Goal: Task Accomplishment & Management: Manage account settings

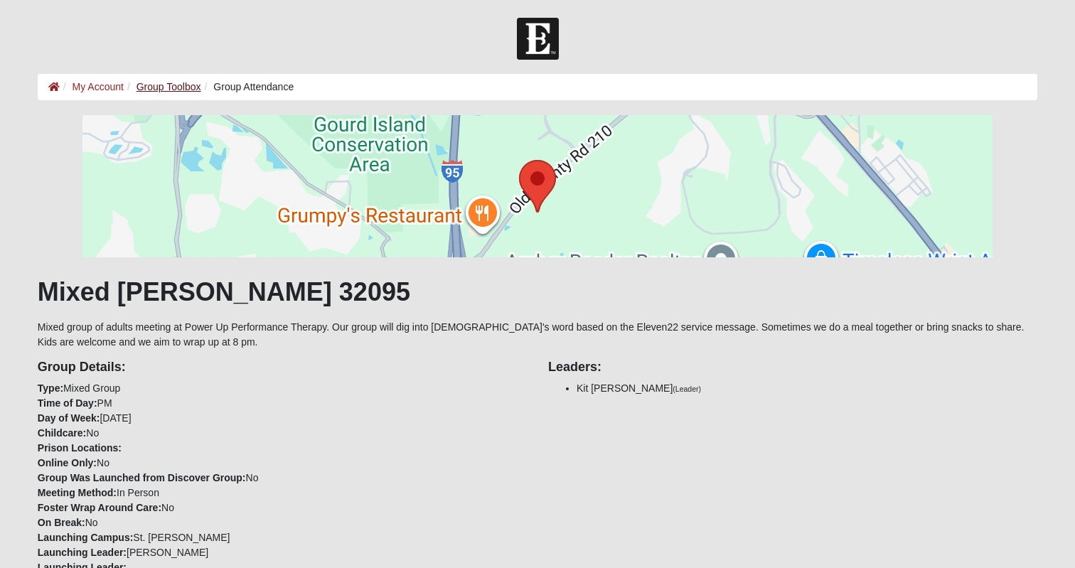
click at [168, 87] on link "Group Toolbox" at bounding box center [169, 86] width 65 height 11
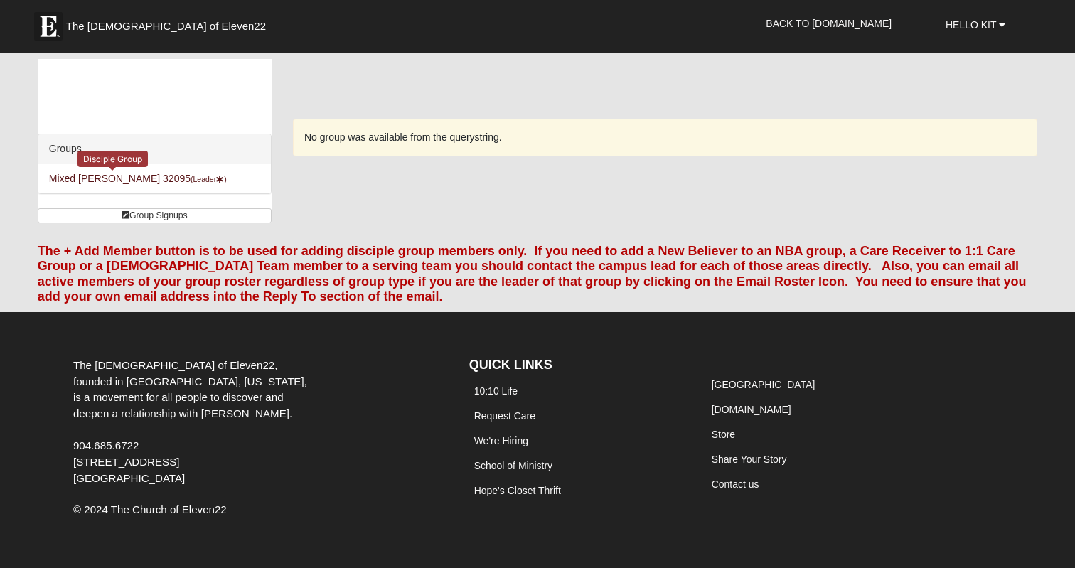
click at [92, 174] on link "Mixed [PERSON_NAME] 32095 (Leader )" at bounding box center [138, 178] width 178 height 11
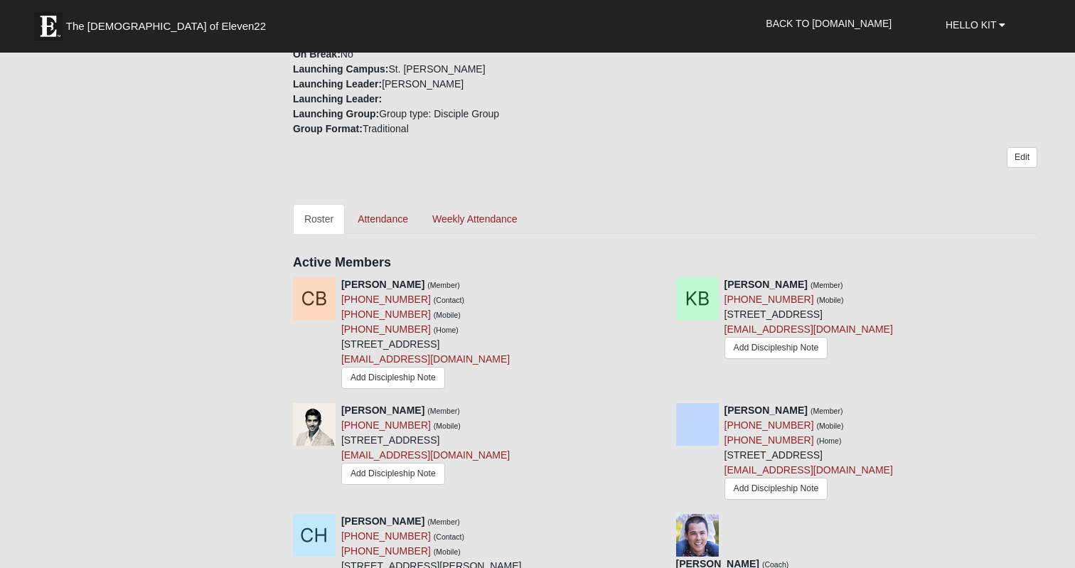
scroll to position [473, 0]
click at [195, 290] on div "Groups Mixed [PERSON_NAME] 32095 (Leader ) Group Signups Group Signups Your com…" at bounding box center [537, 337] width 1021 height 1503
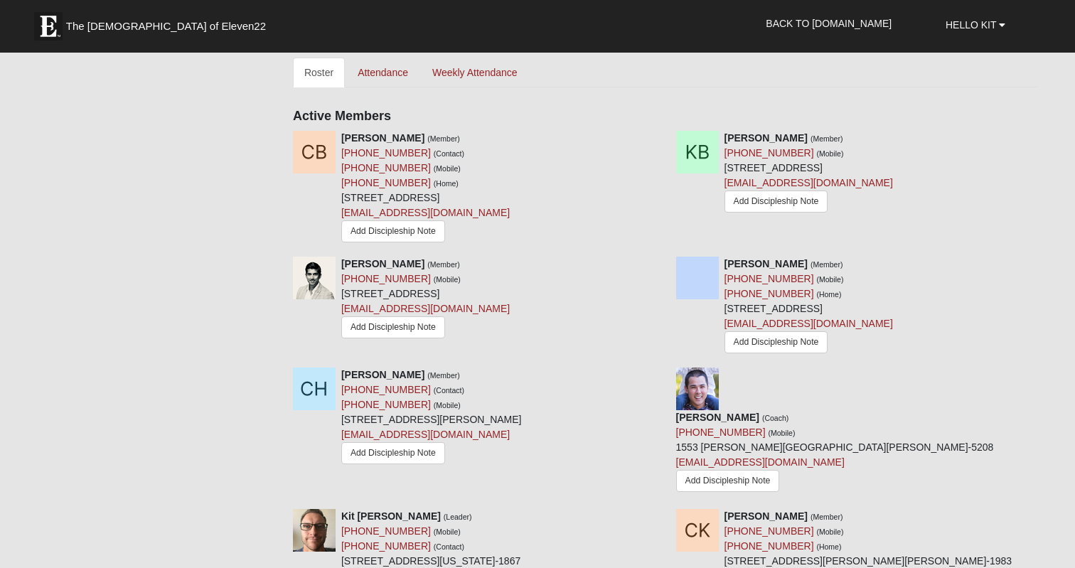
scroll to position [602, 0]
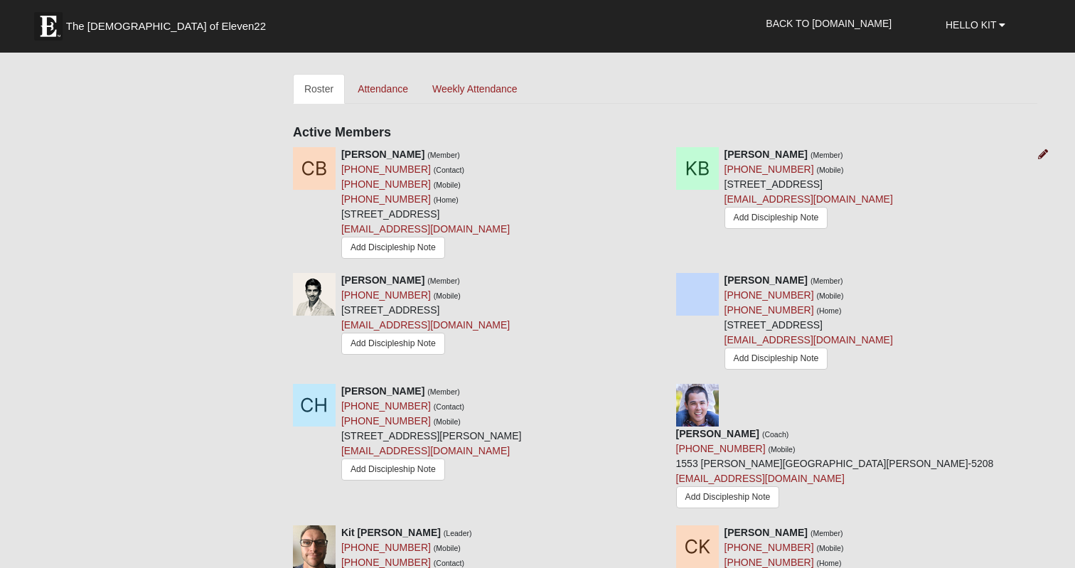
click at [1043, 155] on icon at bounding box center [1043, 154] width 10 height 10
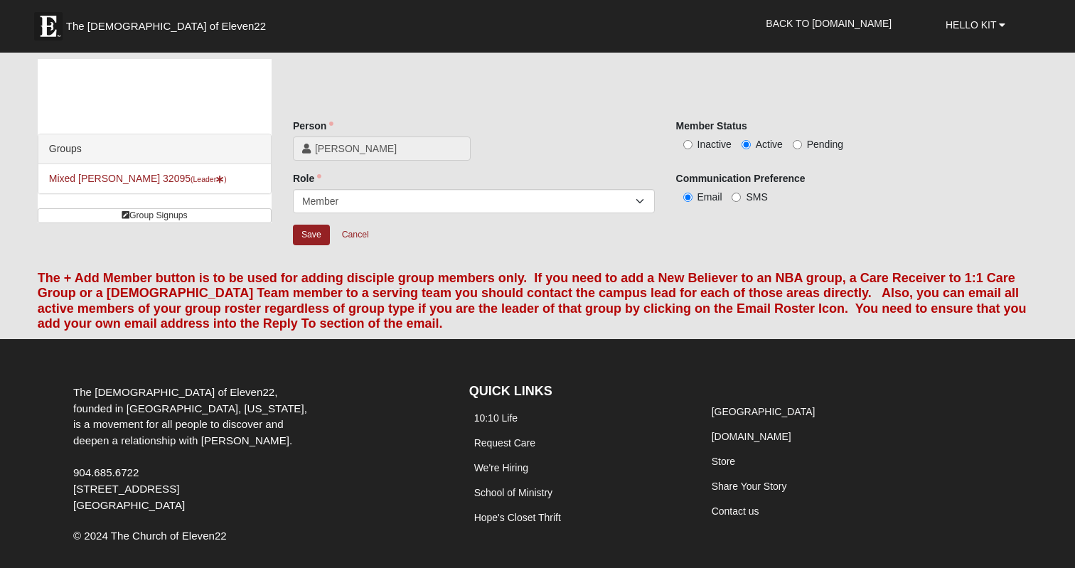
click at [687, 143] on input "Inactive" at bounding box center [687, 144] width 9 height 9
radio input "true"
click at [309, 235] on input "Save" at bounding box center [311, 235] width 37 height 21
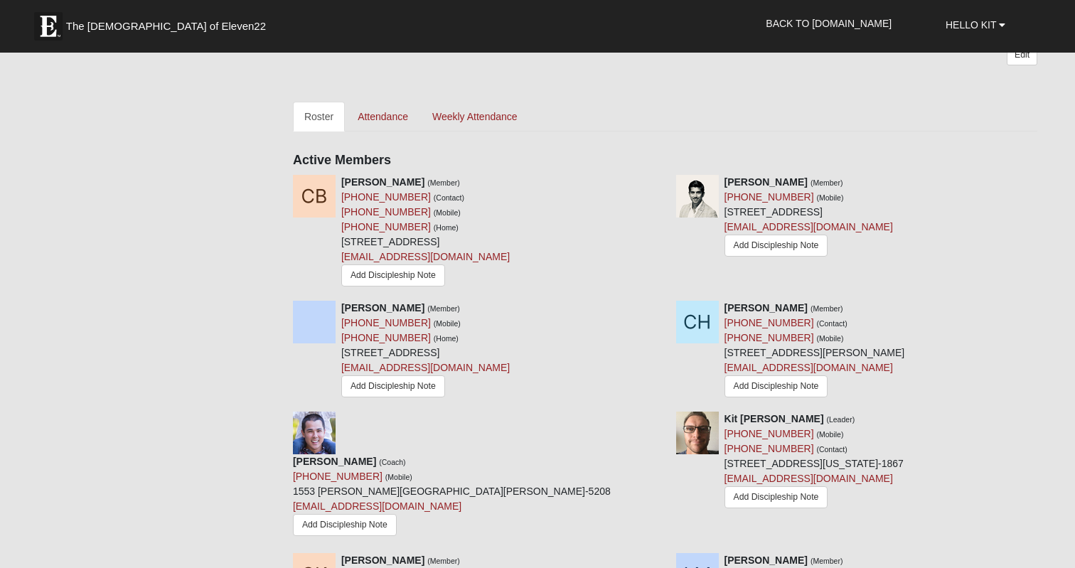
scroll to position [563, 0]
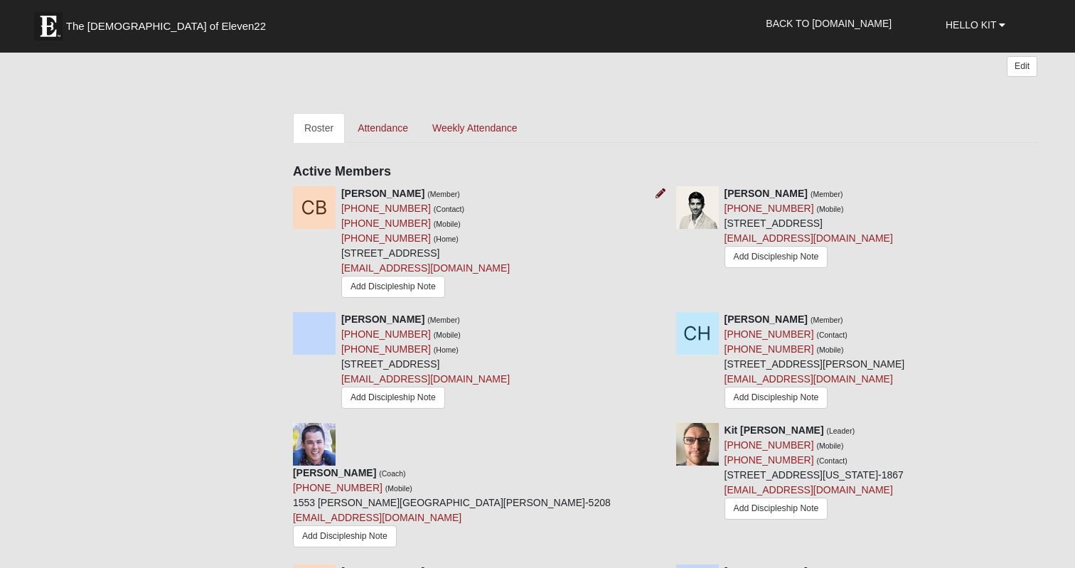
click at [656, 193] on icon at bounding box center [661, 193] width 10 height 10
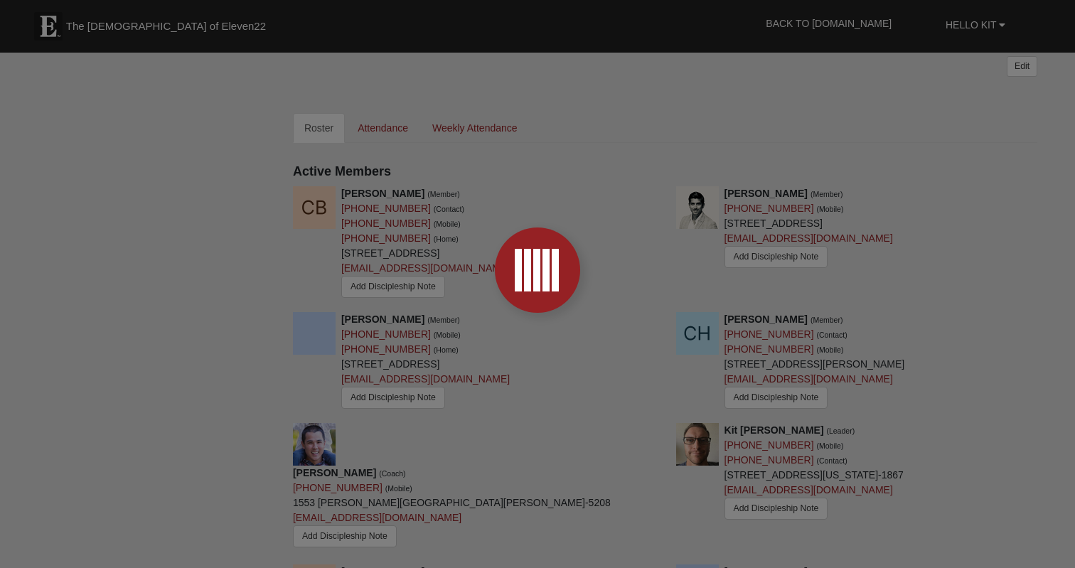
click at [621, 241] on div at bounding box center [537, 284] width 1075 height 568
click at [802, 168] on div at bounding box center [537, 284] width 1075 height 568
click at [890, 202] on div at bounding box center [537, 284] width 1075 height 568
click at [504, 102] on div at bounding box center [537, 284] width 1075 height 568
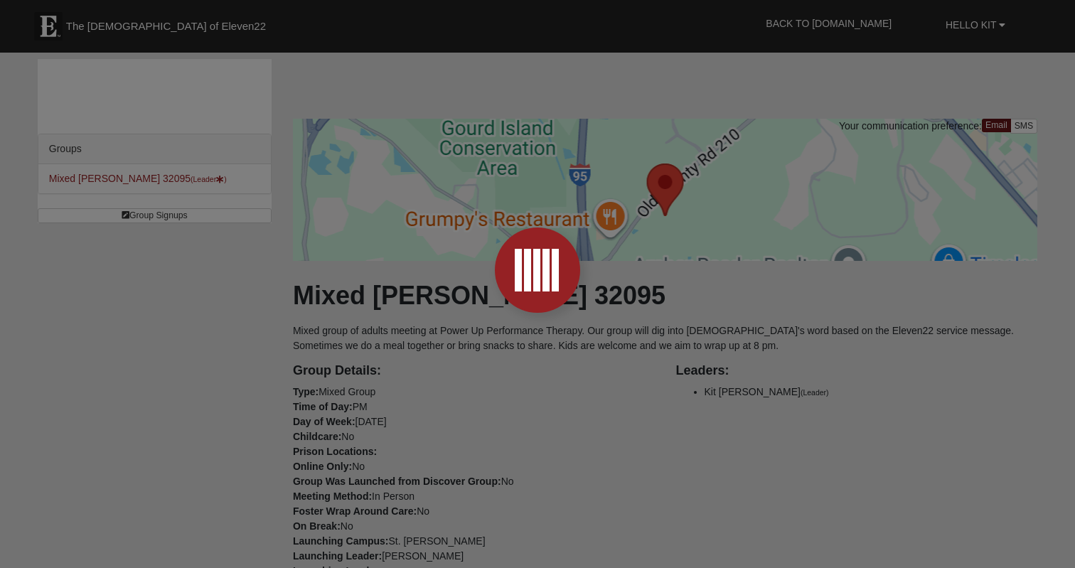
click at [705, 161] on div at bounding box center [537, 284] width 1075 height 568
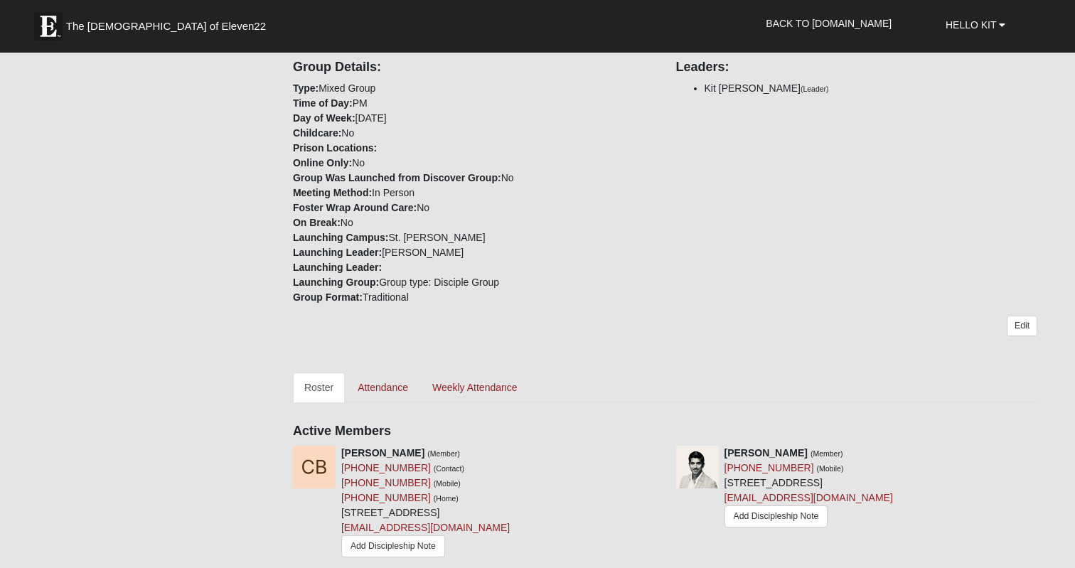
scroll to position [329, 0]
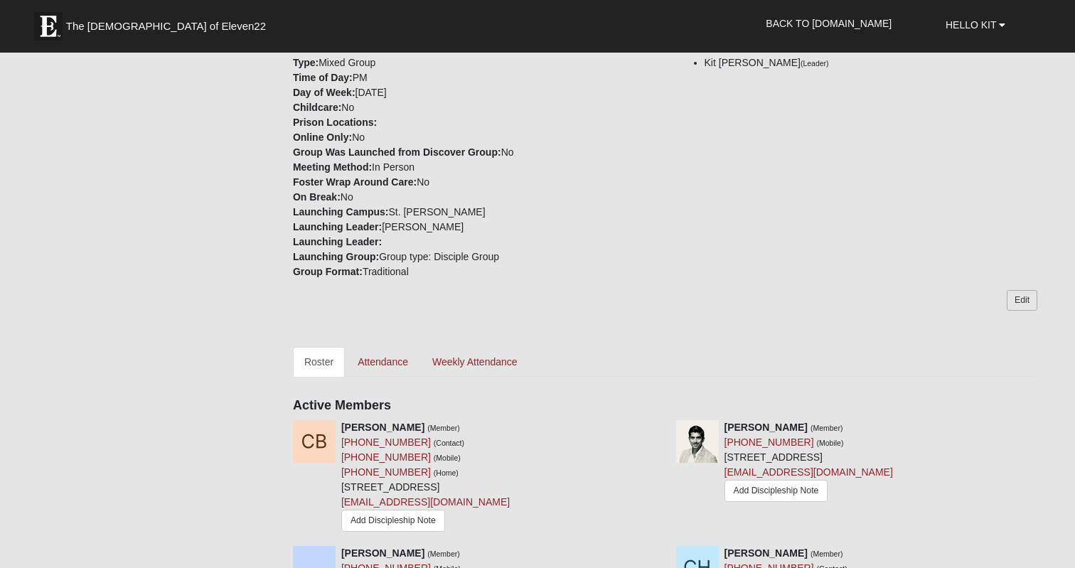
click at [1030, 295] on link "Edit" at bounding box center [1022, 300] width 31 height 21
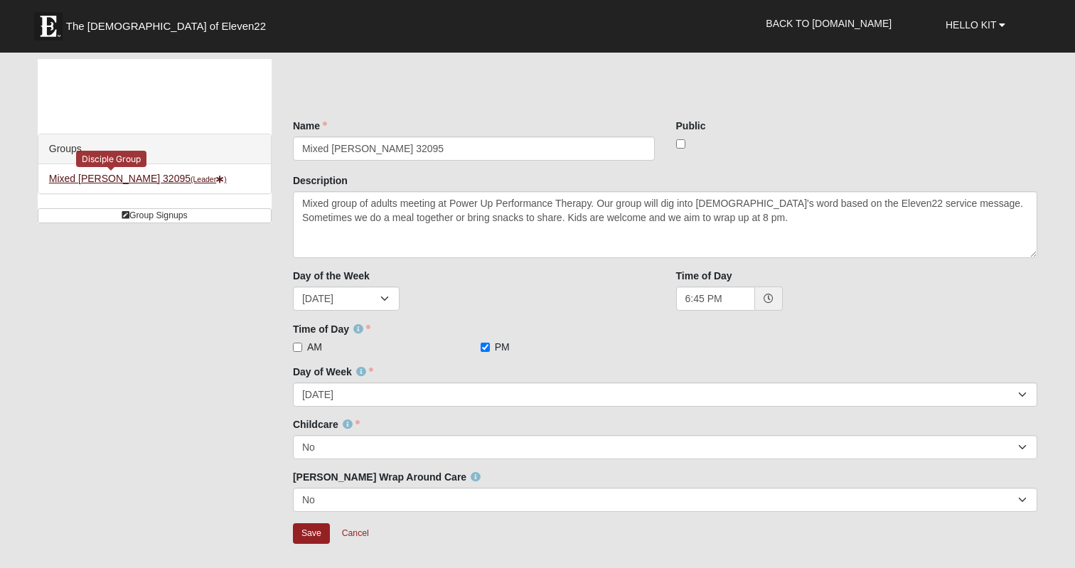
click at [104, 174] on link "Mixed Klein 32095 (Leader )" at bounding box center [138, 178] width 178 height 11
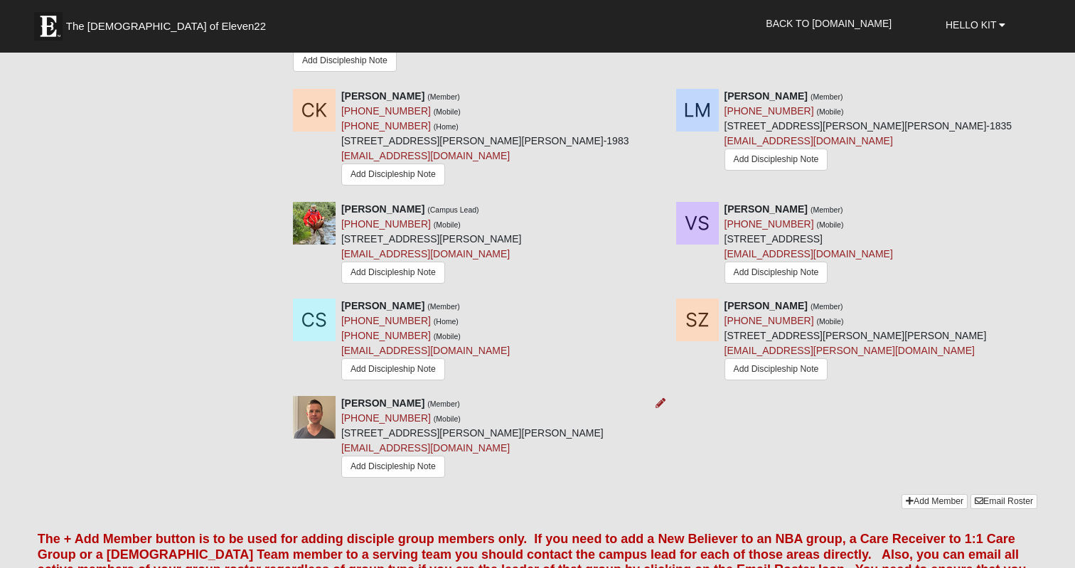
scroll to position [1018, 0]
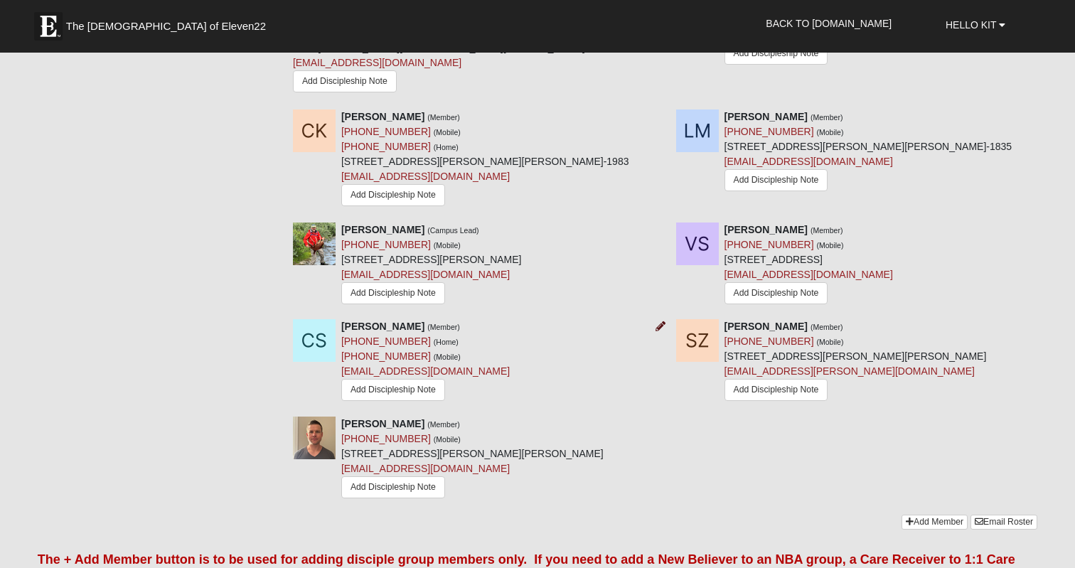
click at [663, 321] on icon at bounding box center [661, 326] width 10 height 10
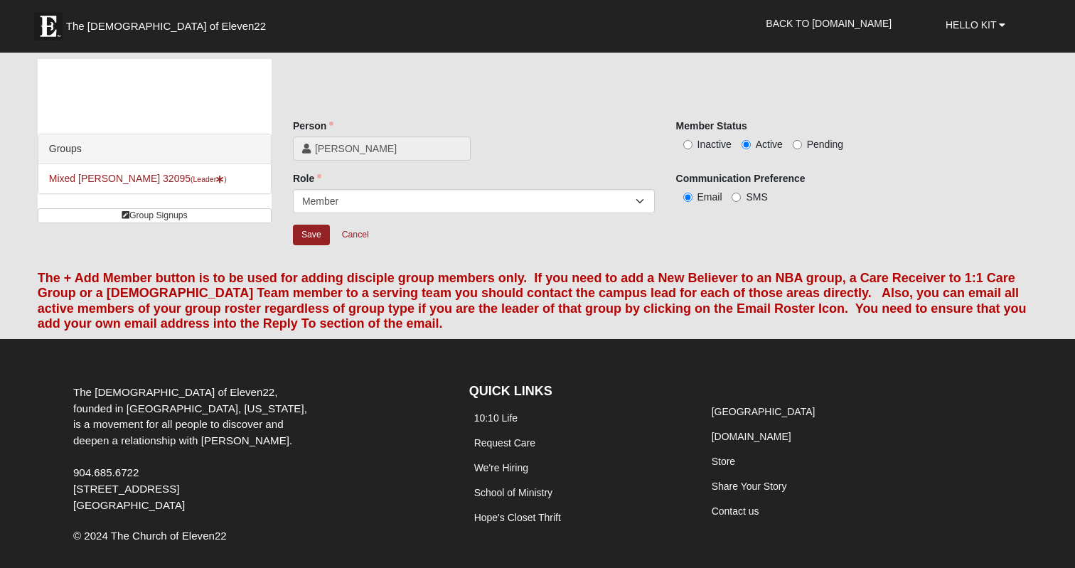
click at [690, 141] on input "Inactive" at bounding box center [687, 144] width 9 height 9
radio input "true"
click at [311, 233] on input "Save" at bounding box center [311, 235] width 37 height 21
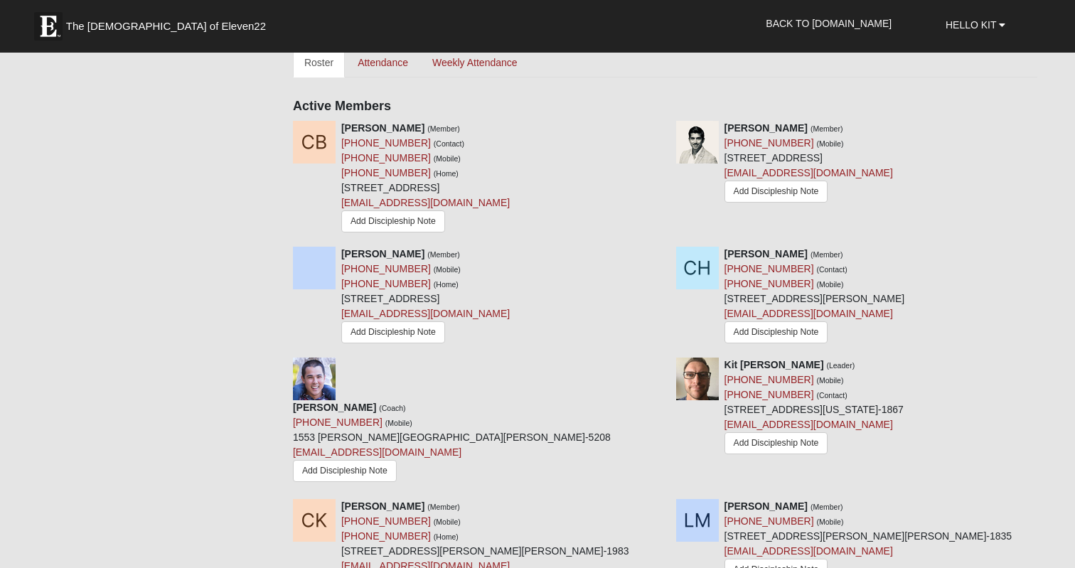
scroll to position [639, 0]
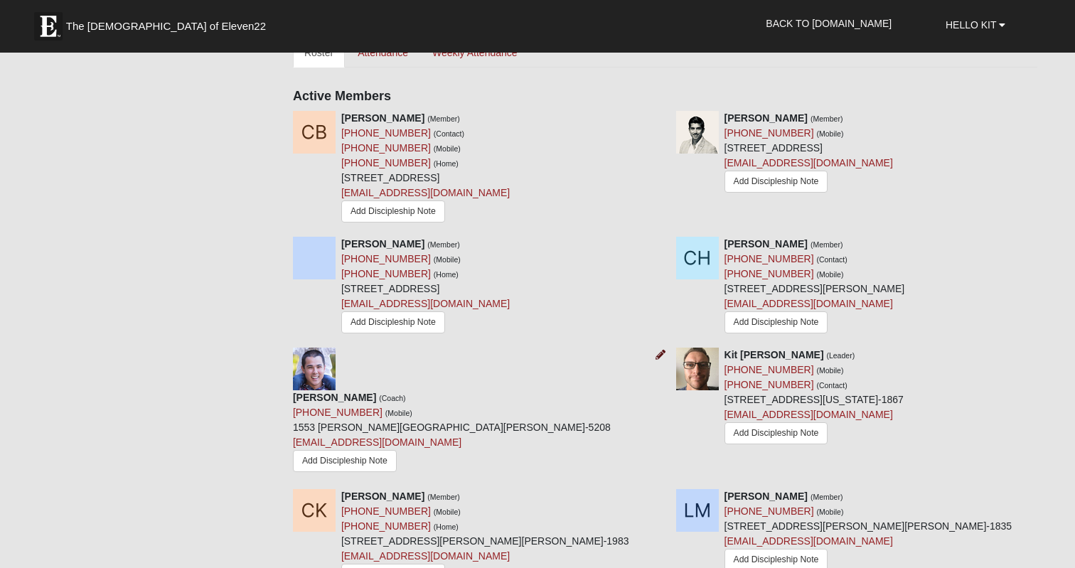
click at [661, 356] on icon at bounding box center [661, 355] width 10 height 10
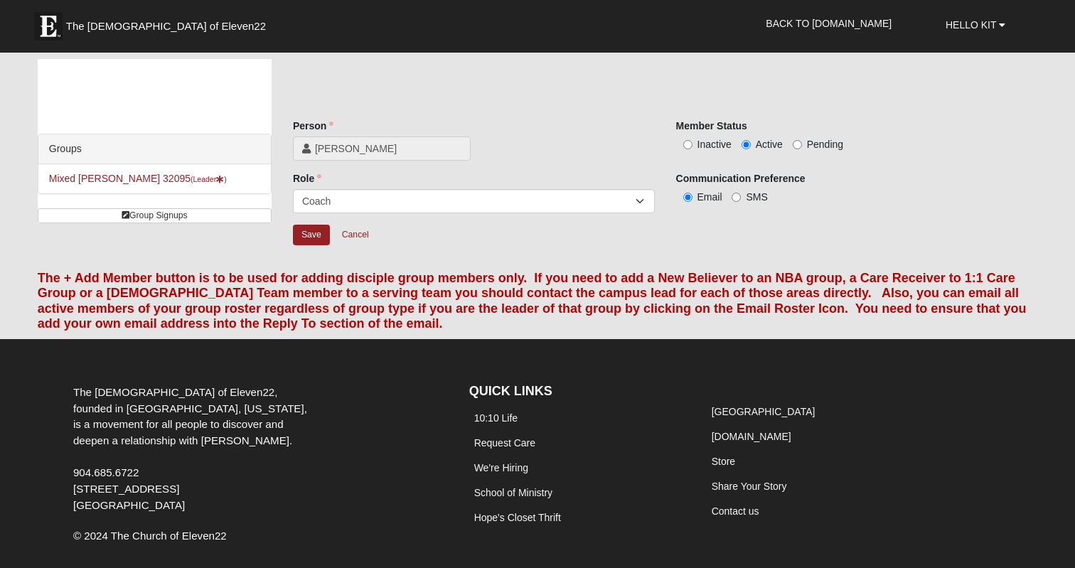
click at [688, 145] on input "Inactive" at bounding box center [687, 144] width 9 height 9
radio input "true"
click at [322, 238] on input "Save" at bounding box center [311, 235] width 37 height 21
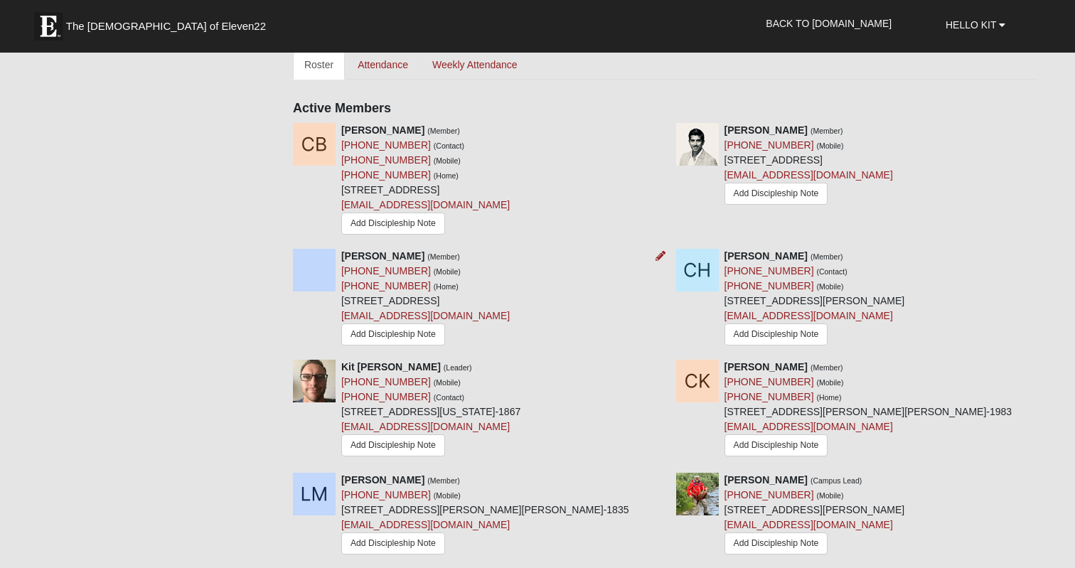
scroll to position [633, 0]
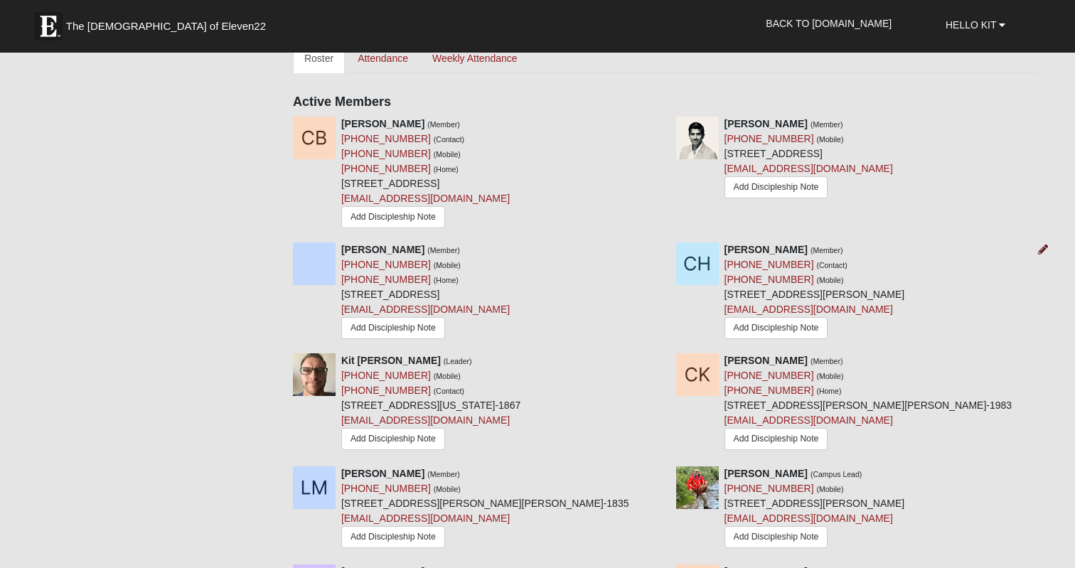
click at [1042, 251] on icon at bounding box center [1043, 250] width 10 height 10
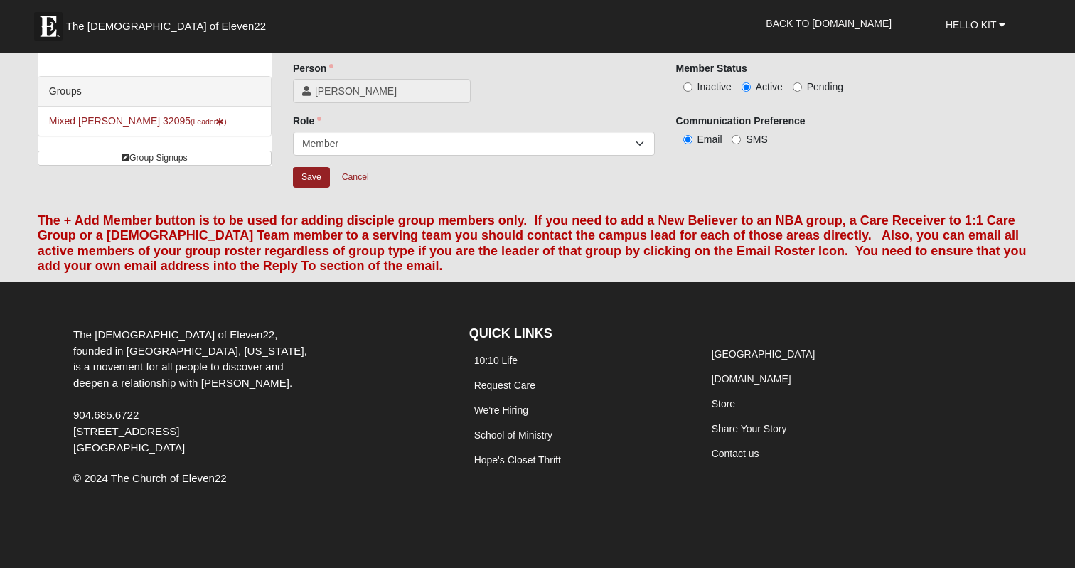
scroll to position [55, 0]
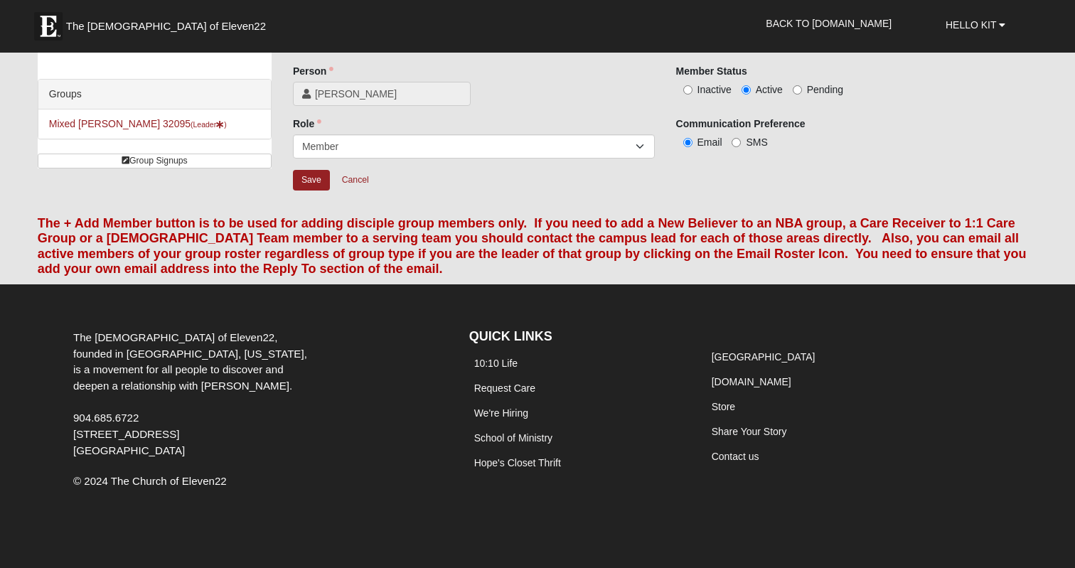
click at [698, 85] on span "Inactive" at bounding box center [715, 89] width 34 height 11
click at [693, 85] on input "Inactive" at bounding box center [687, 89] width 9 height 9
radio input "true"
click at [309, 175] on input "Save" at bounding box center [311, 180] width 37 height 21
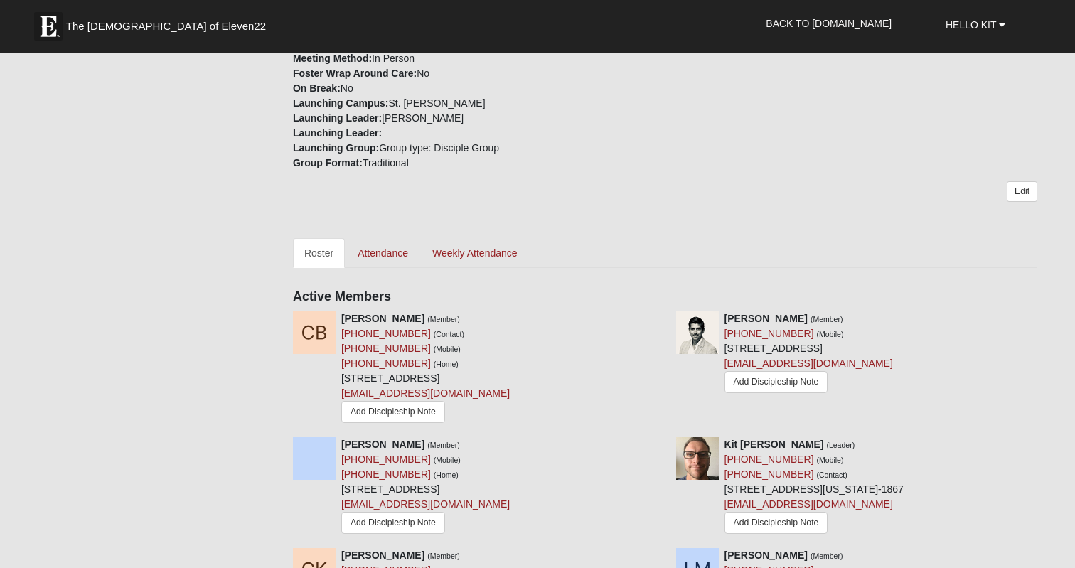
scroll to position [615, 0]
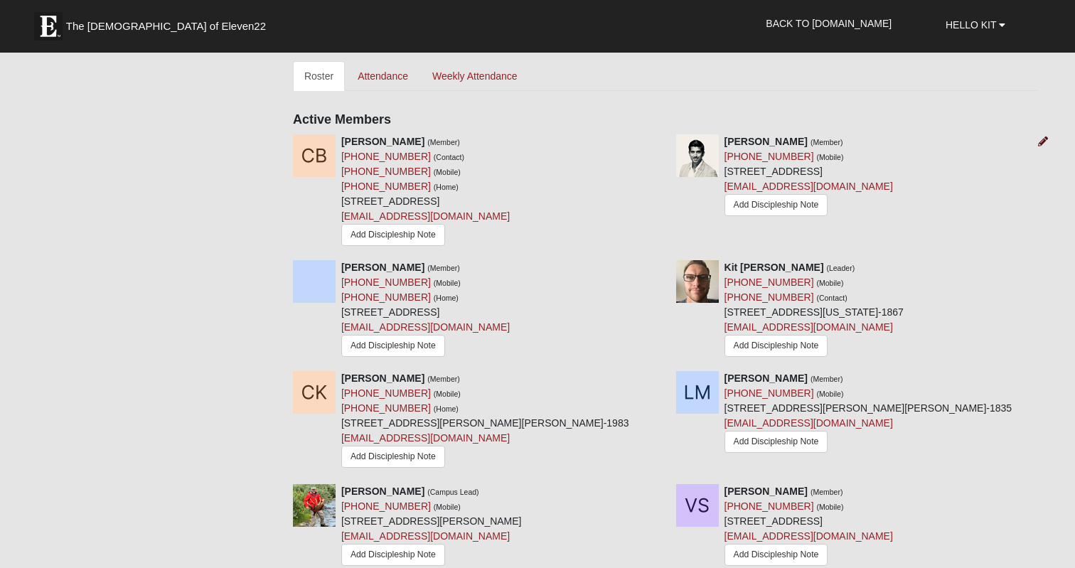
click at [1044, 138] on icon at bounding box center [1043, 142] width 10 height 10
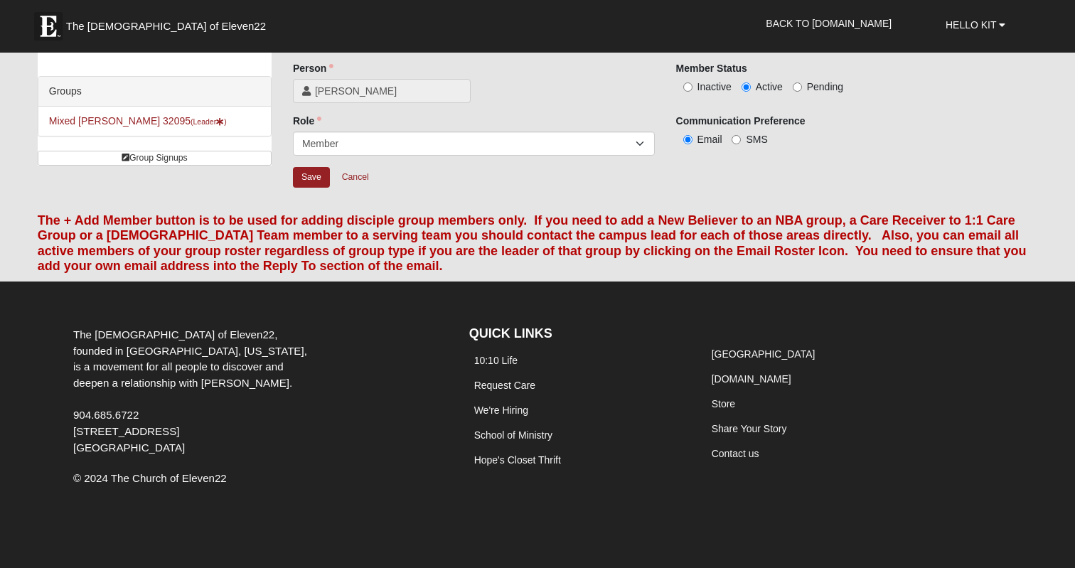
scroll to position [55, 0]
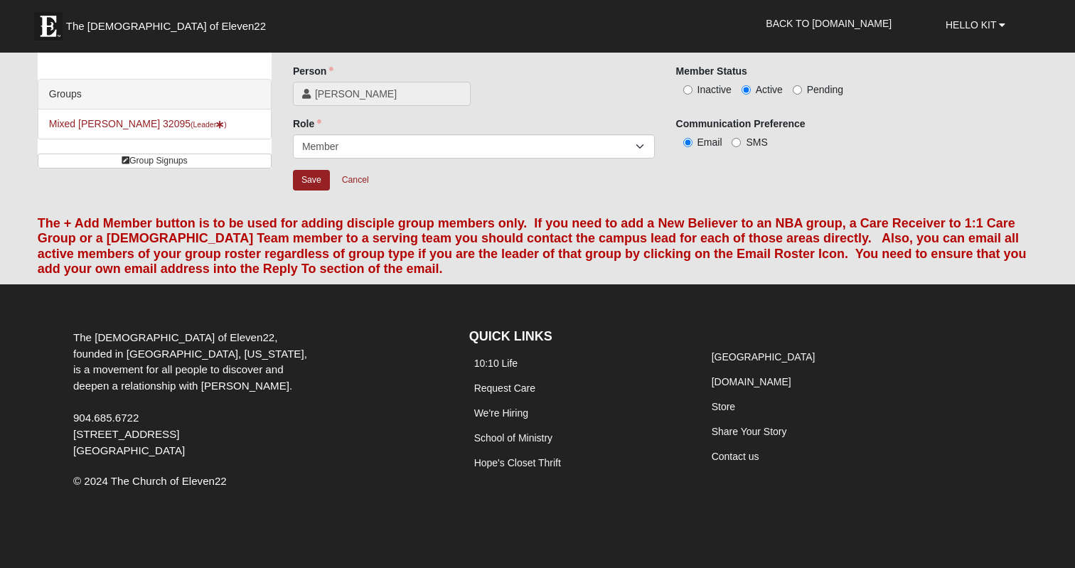
click at [698, 90] on span "Inactive" at bounding box center [715, 89] width 34 height 11
click at [693, 90] on input "Inactive" at bounding box center [687, 89] width 9 height 9
radio input "true"
click at [314, 175] on input "Save" at bounding box center [311, 180] width 37 height 21
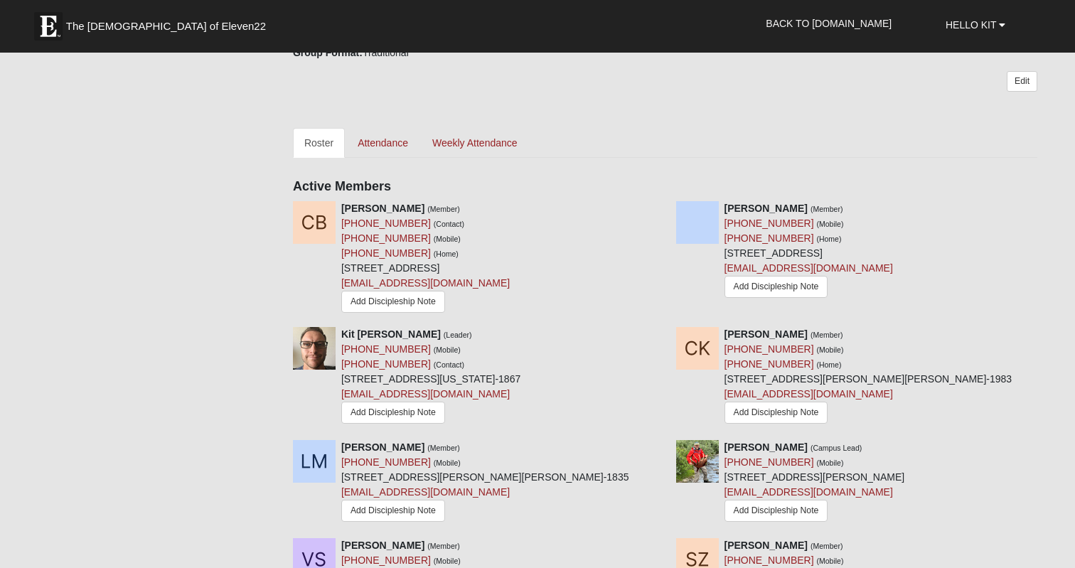
scroll to position [577, 0]
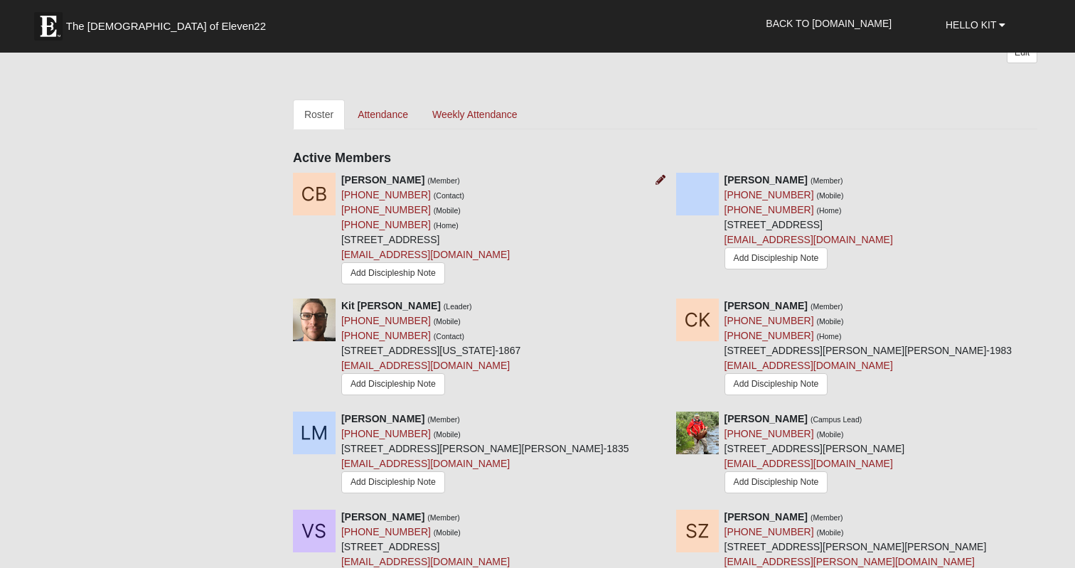
click at [661, 180] on icon at bounding box center [661, 180] width 10 height 10
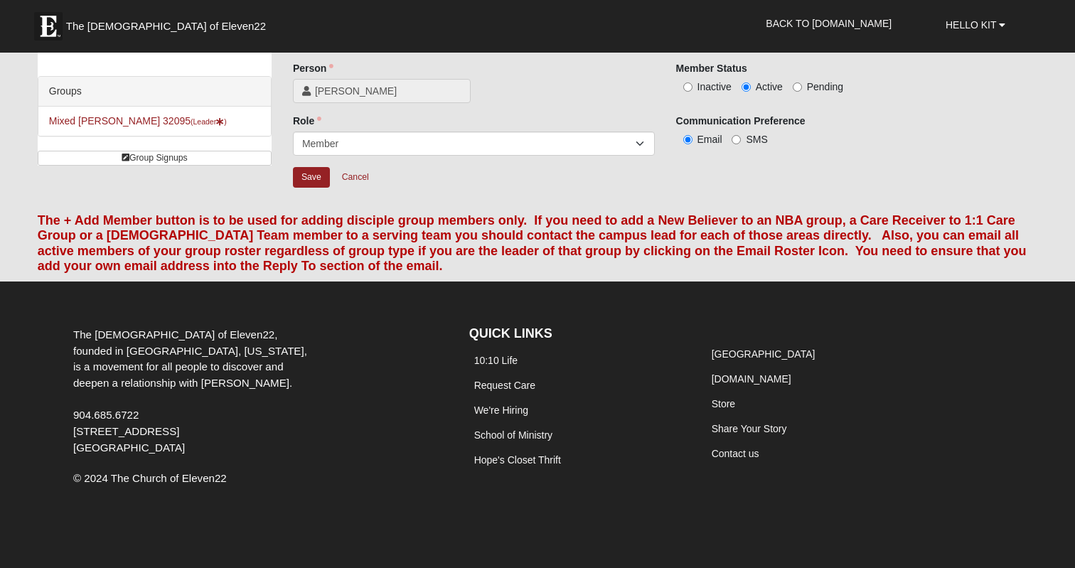
scroll to position [55, 0]
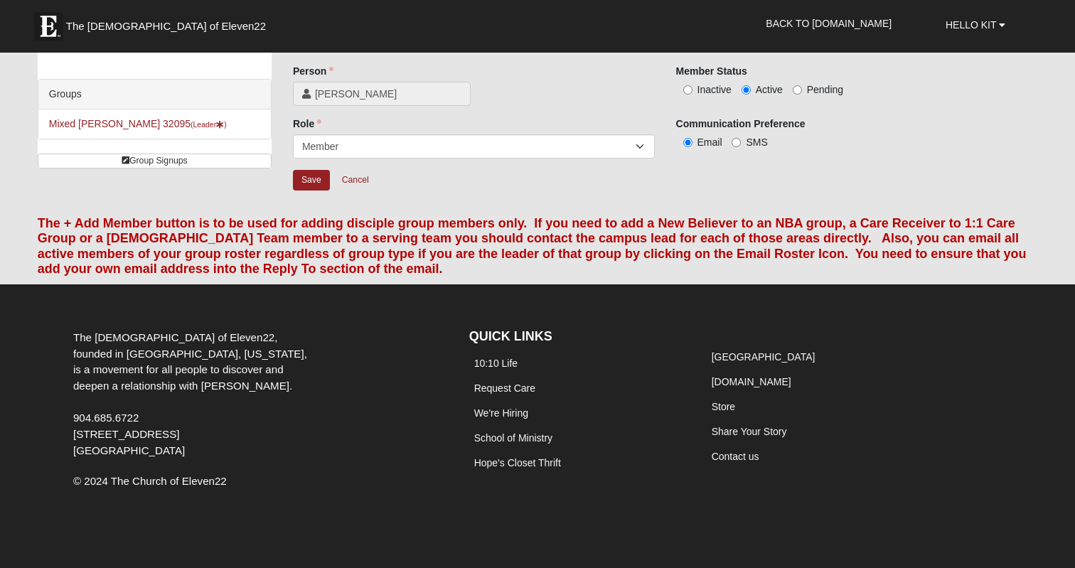
click at [683, 94] on input "Inactive" at bounding box center [687, 89] width 9 height 9
radio input "true"
click at [301, 183] on input "Save" at bounding box center [311, 180] width 37 height 21
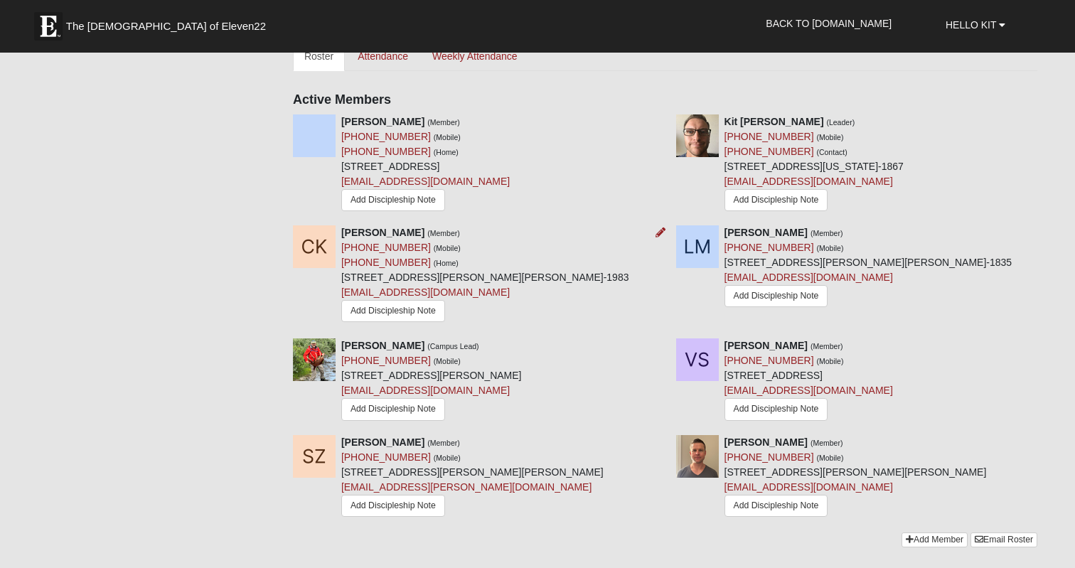
scroll to position [641, 0]
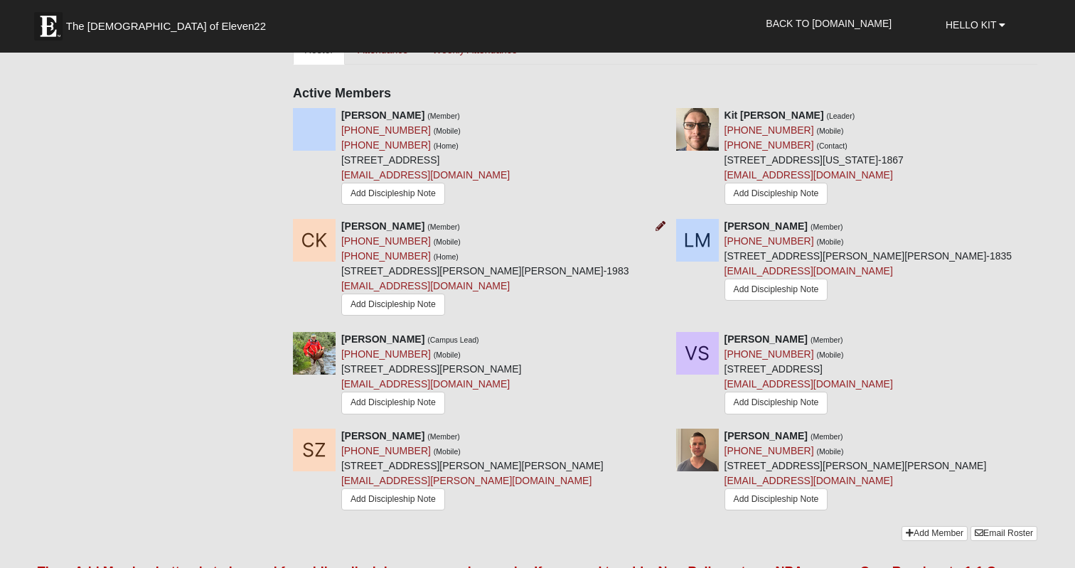
click at [659, 227] on icon at bounding box center [661, 226] width 10 height 10
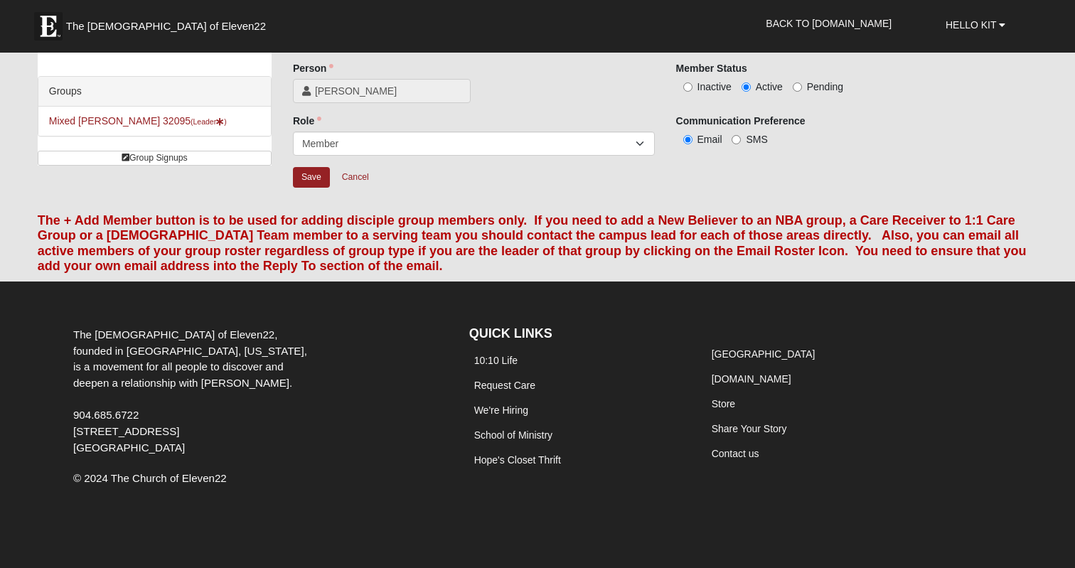
scroll to position [55, 0]
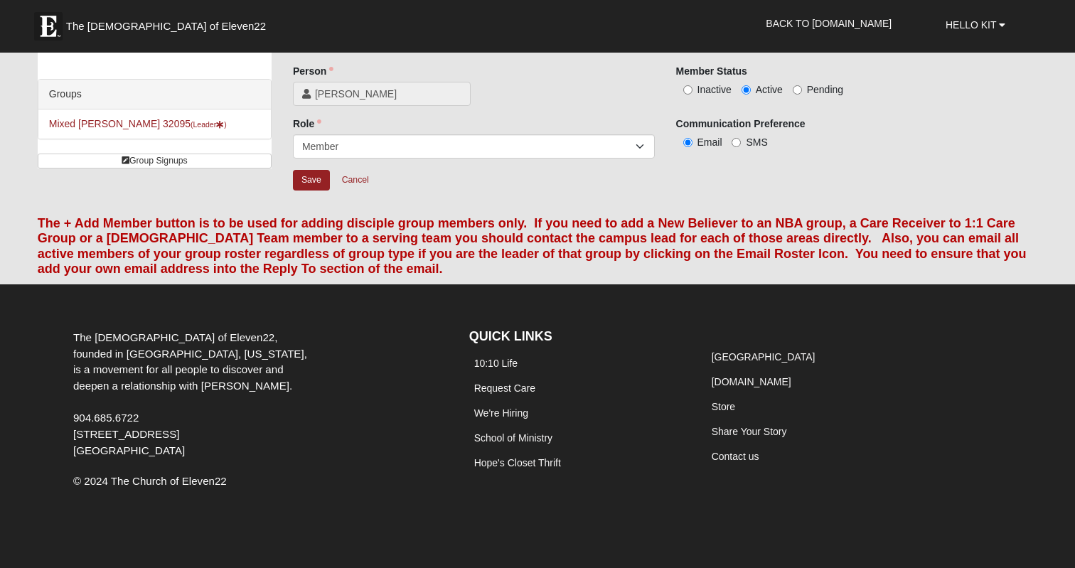
click at [688, 92] on input "Inactive" at bounding box center [687, 89] width 9 height 9
radio input "true"
click at [310, 180] on input "Save" at bounding box center [311, 180] width 37 height 21
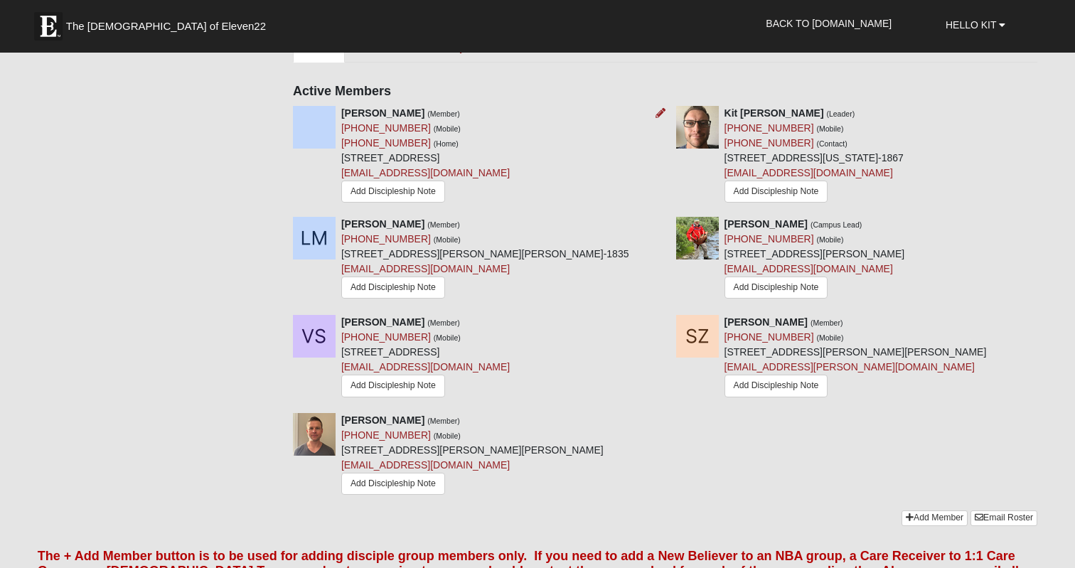
scroll to position [642, 0]
click at [656, 225] on icon at bounding box center [661, 225] width 10 height 10
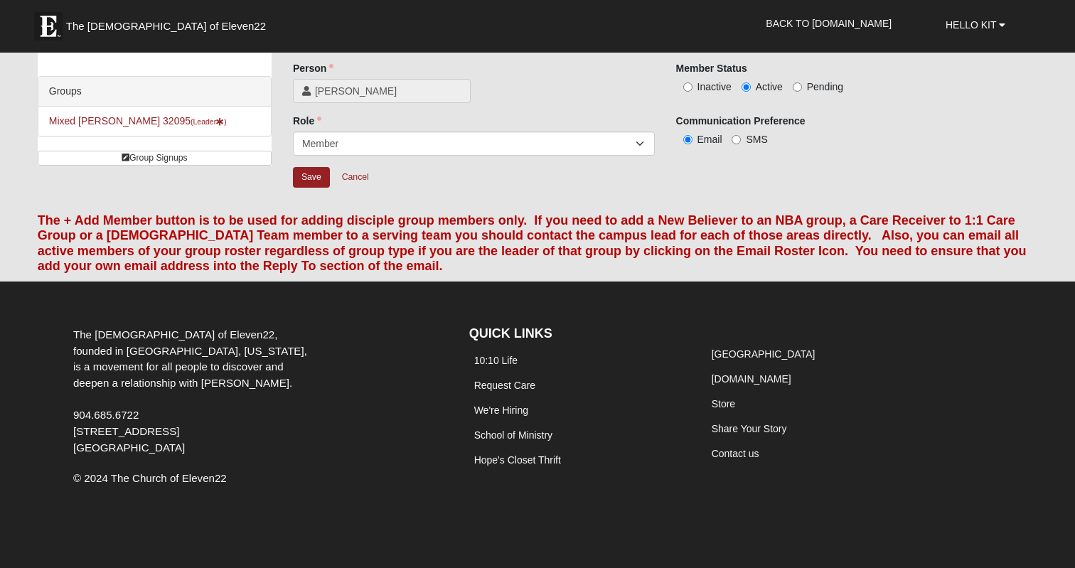
scroll to position [55, 0]
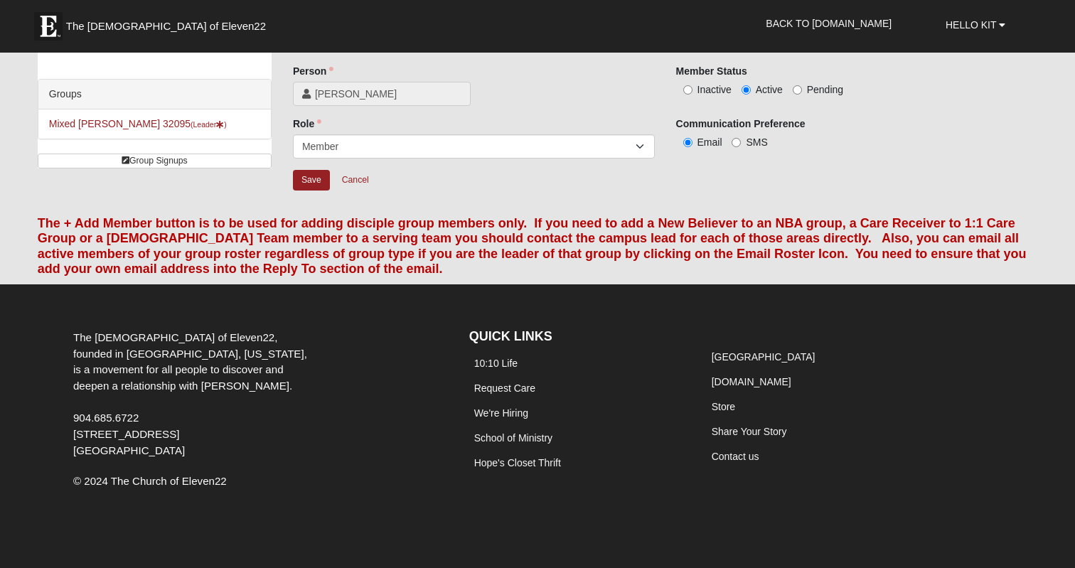
click at [690, 90] on input "Inactive" at bounding box center [687, 89] width 9 height 9
radio input "true"
click at [311, 185] on input "Save" at bounding box center [311, 180] width 37 height 21
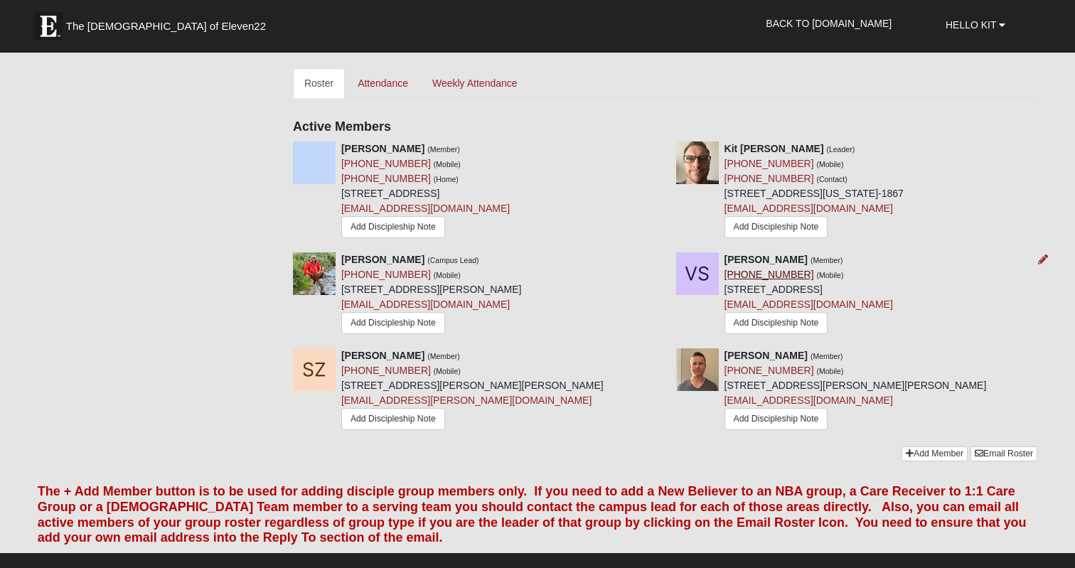
scroll to position [614, 0]
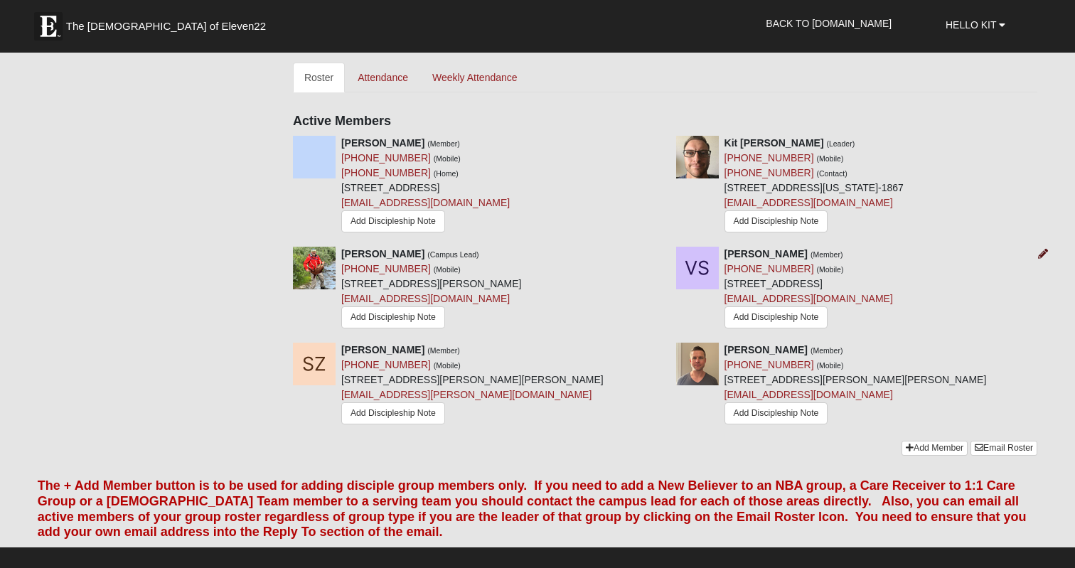
click at [1044, 250] on icon at bounding box center [1043, 254] width 10 height 10
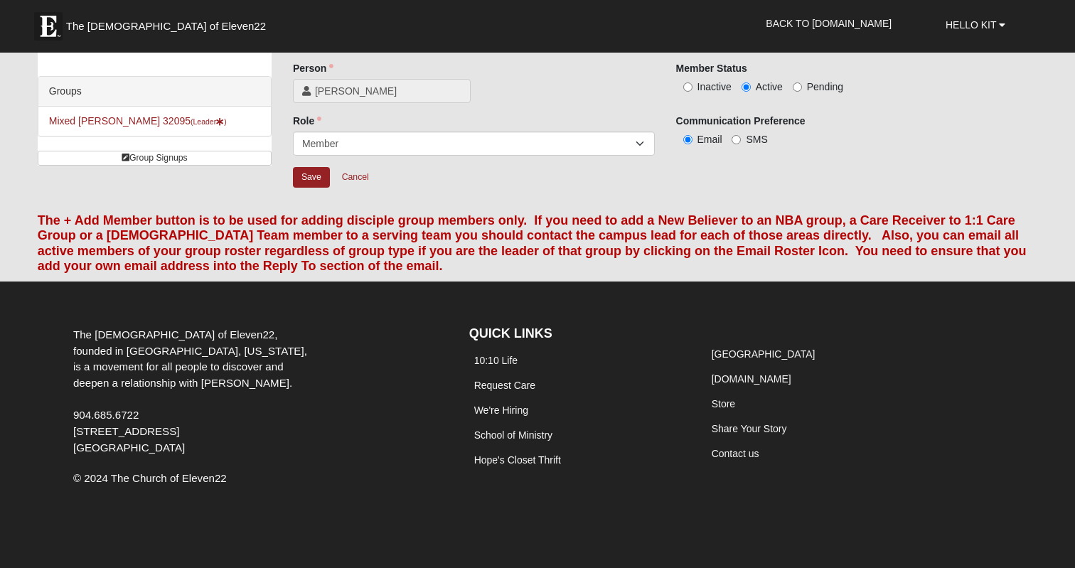
scroll to position [55, 0]
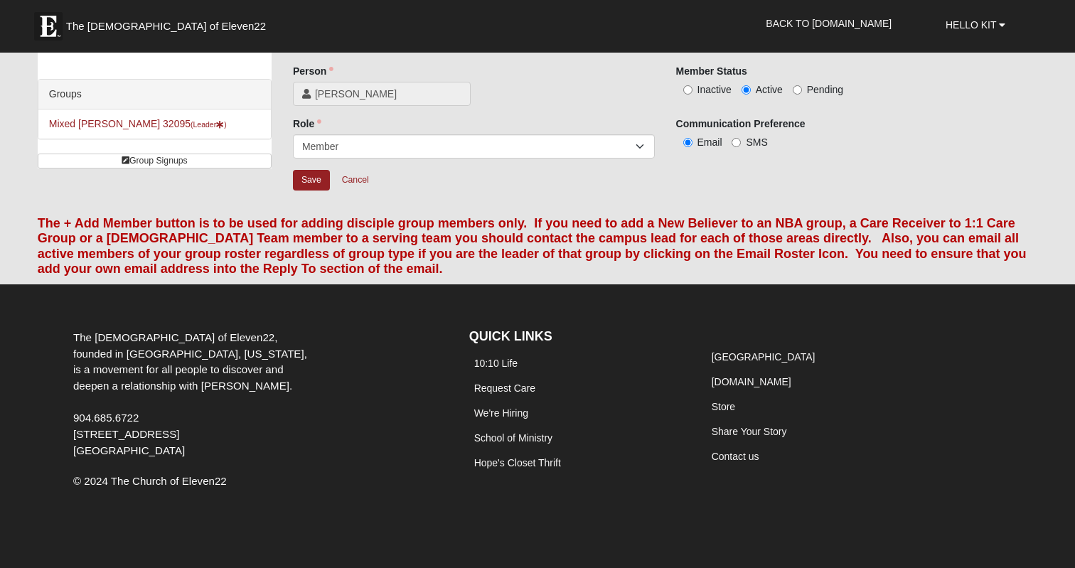
click at [691, 87] on input "Inactive" at bounding box center [687, 89] width 9 height 9
radio input "true"
click at [316, 177] on input "Save" at bounding box center [311, 180] width 37 height 21
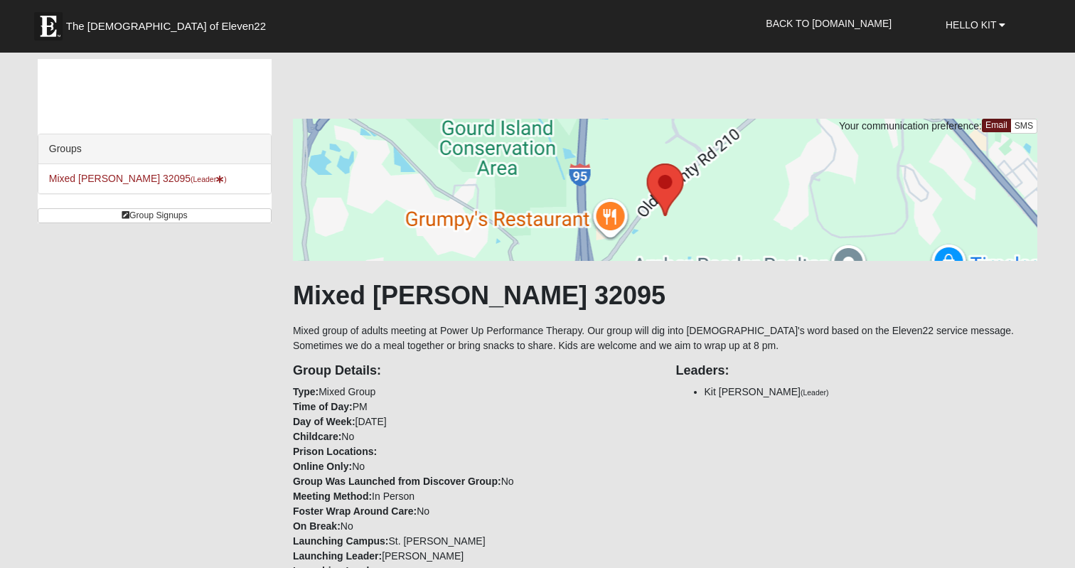
scroll to position [0, 0]
click at [98, 172] on li "Mixed Klein 32095 (Leader )" at bounding box center [154, 178] width 233 height 29
click at [98, 175] on link "Mixed Klein 32095 (Leader )" at bounding box center [138, 178] width 178 height 11
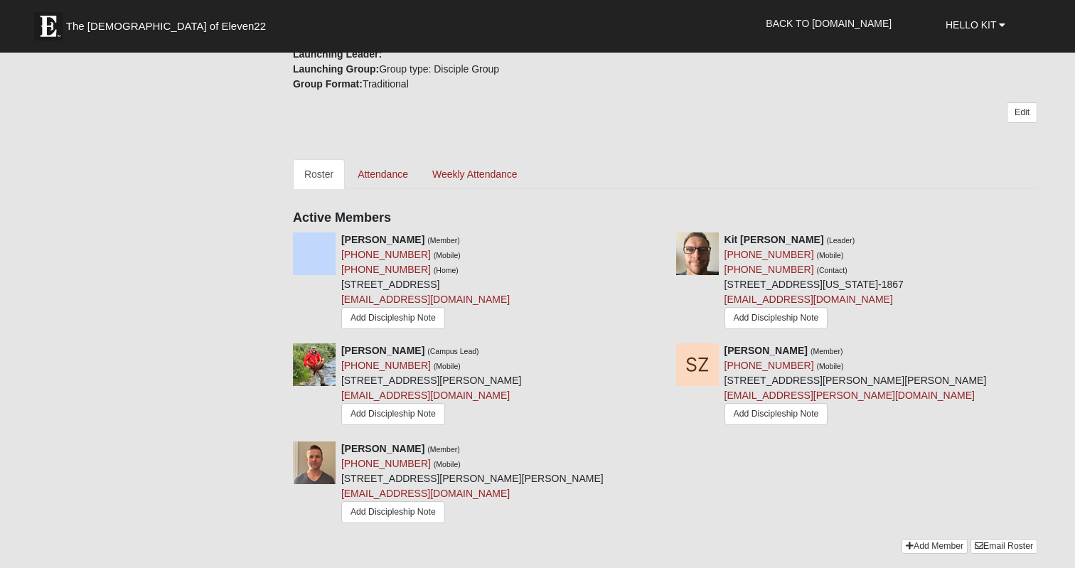
scroll to position [521, 0]
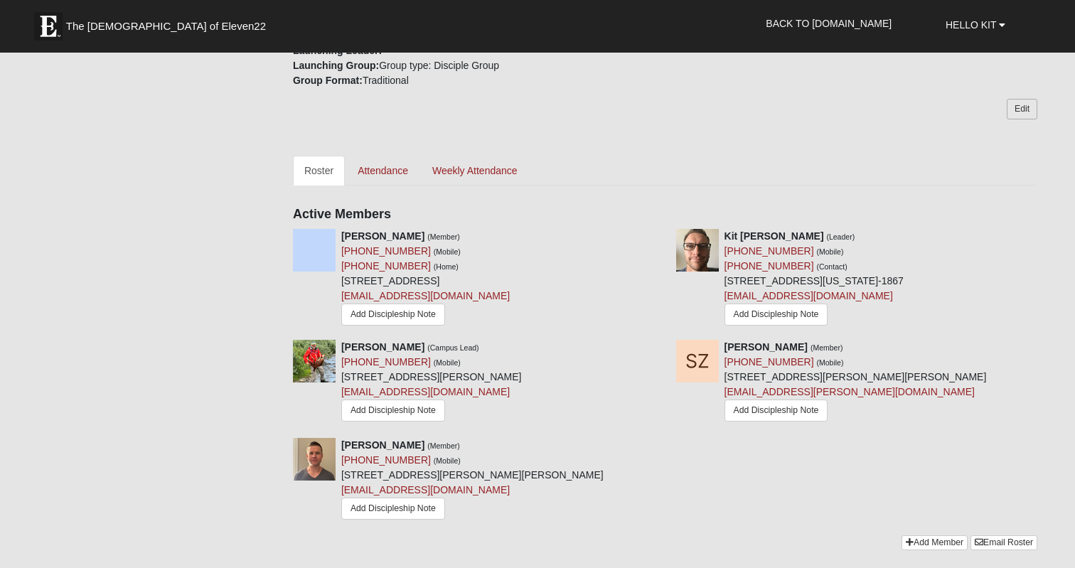
click at [1026, 110] on link "Edit" at bounding box center [1022, 109] width 31 height 21
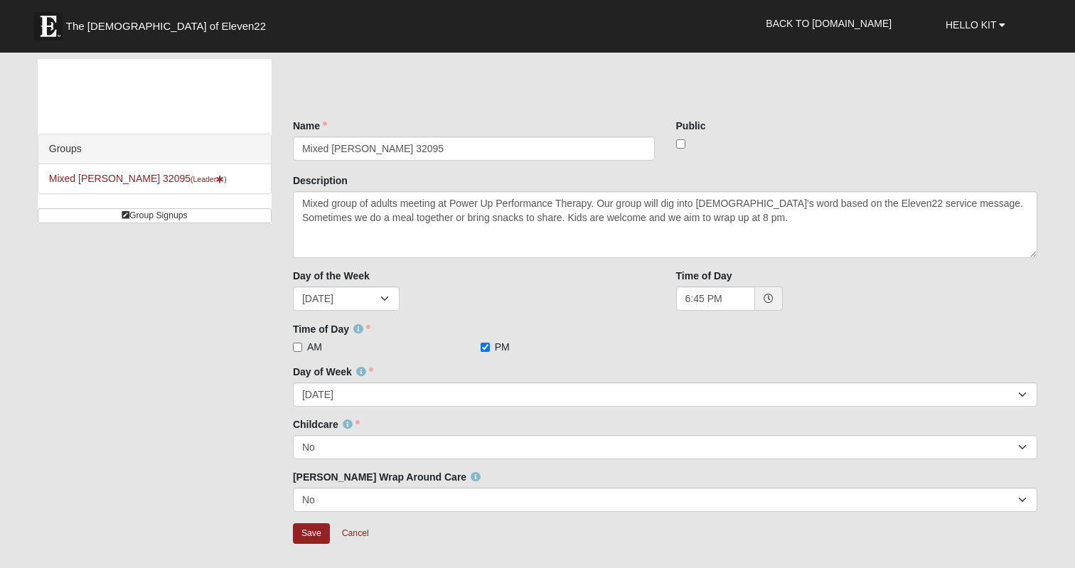
click at [682, 142] on input "checkbox" at bounding box center [680, 143] width 9 height 9
checkbox input "true"
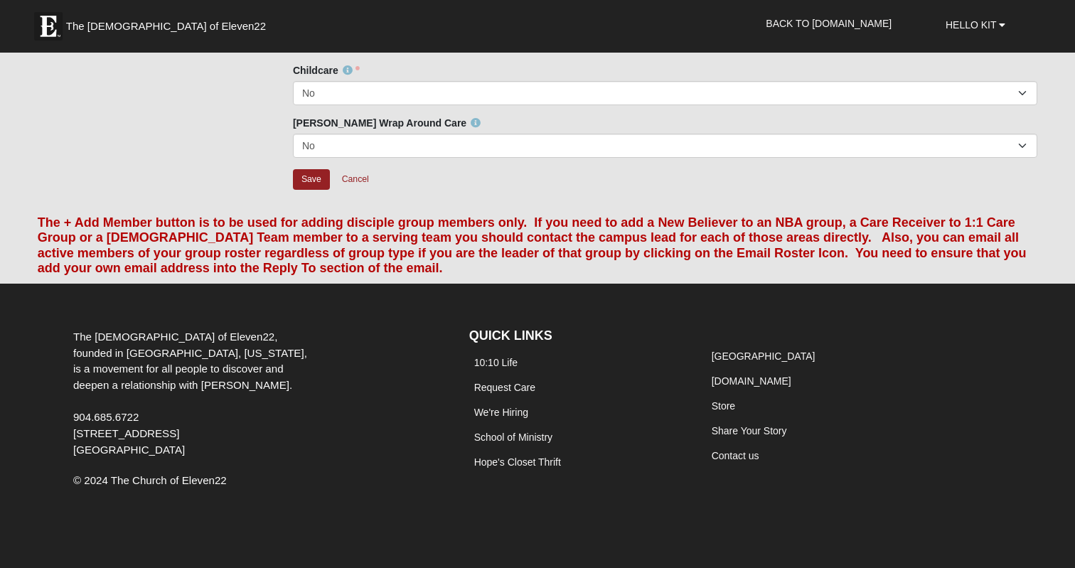
scroll to position [353, 0]
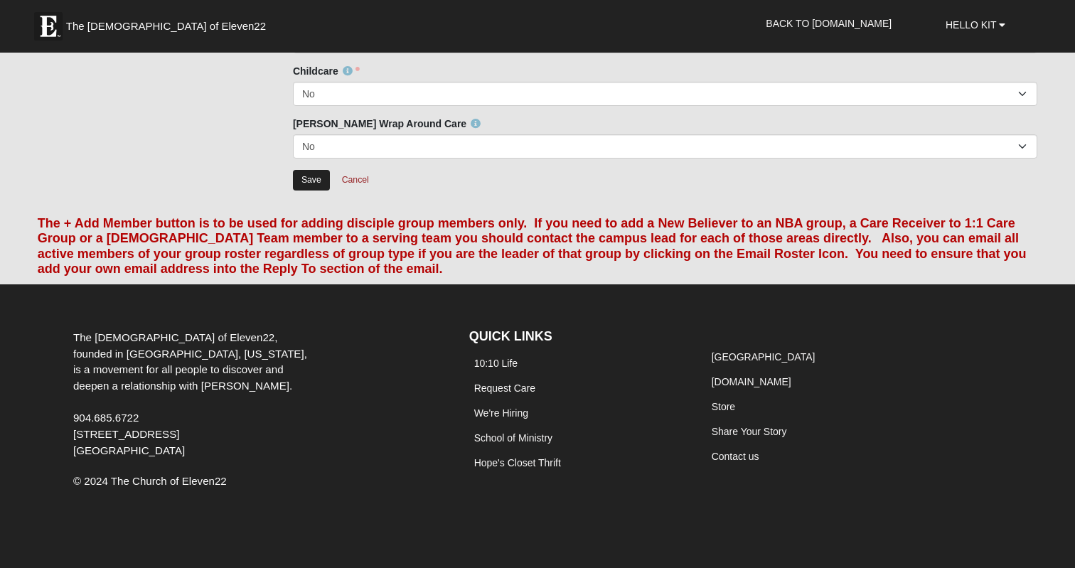
click at [316, 176] on input "Save" at bounding box center [311, 180] width 37 height 21
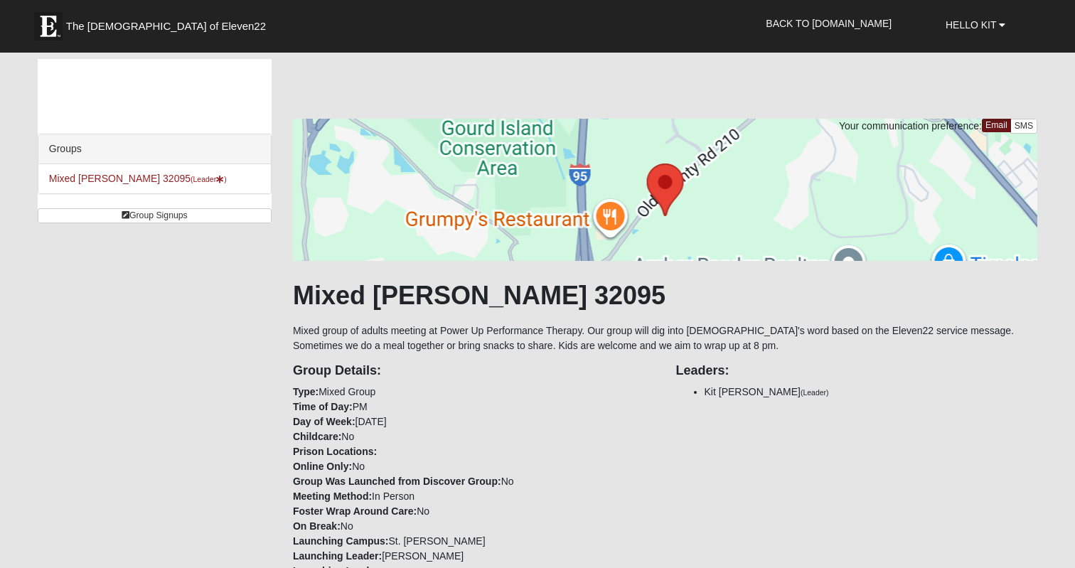
scroll to position [0, 0]
